Goal: Check status: Check status

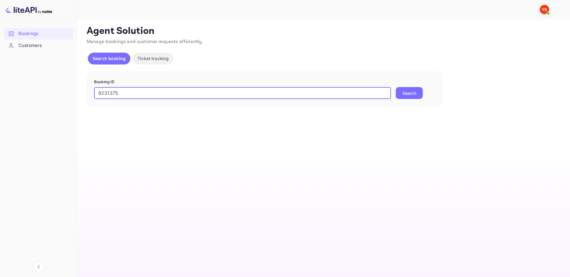
type input "9231375"
click at [418, 97] on button "Search" at bounding box center [409, 93] width 27 height 12
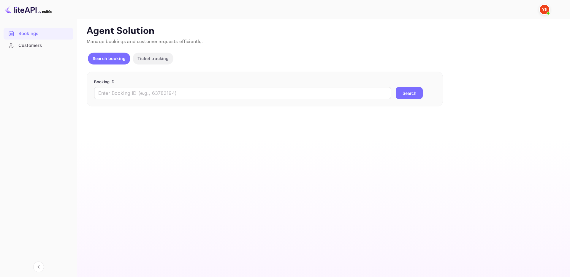
click at [286, 92] on input "text" at bounding box center [242, 93] width 297 height 12
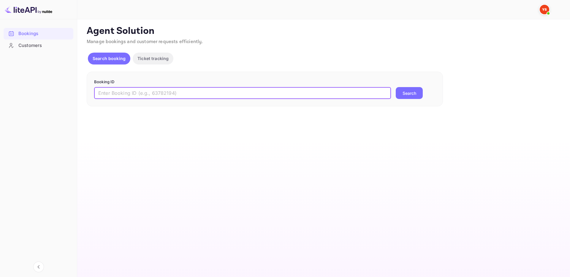
paste input "6923374"
type input "6923374"
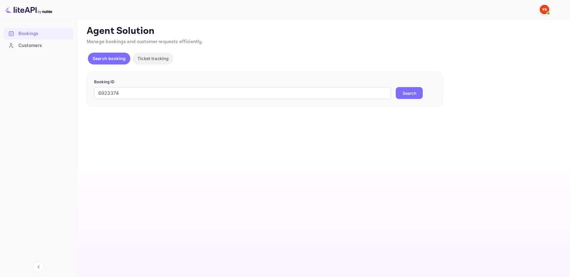
click at [400, 94] on button "Search" at bounding box center [409, 93] width 27 height 12
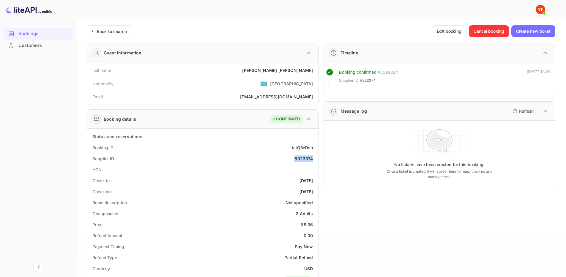
drag, startPoint x: 294, startPoint y: 158, endPoint x: 305, endPoint y: 145, distance: 17.1
copy div "6923374"
drag, startPoint x: 286, startPoint y: 72, endPoint x: 316, endPoint y: 71, distance: 30.0
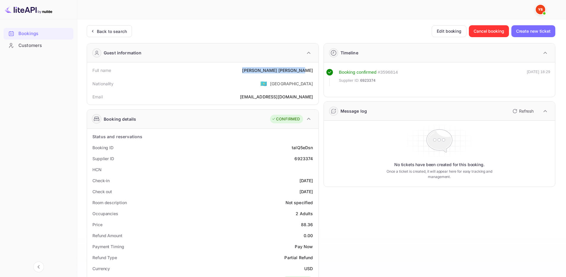
click at [316, 71] on div "Full name Kristina Nichiporuk Nationality 🇰🇿 Kazakhstan Email nichinich18@yande…" at bounding box center [202, 83] width 231 height 42
copy div "Kristina Nichiporuk"
drag, startPoint x: 300, startPoint y: 224, endPoint x: 314, endPoint y: 221, distance: 13.7
click at [315, 224] on div "Price 88.36" at bounding box center [202, 224] width 227 height 11
copy div "88.36"
